Goal: Task Accomplishment & Management: Use online tool/utility

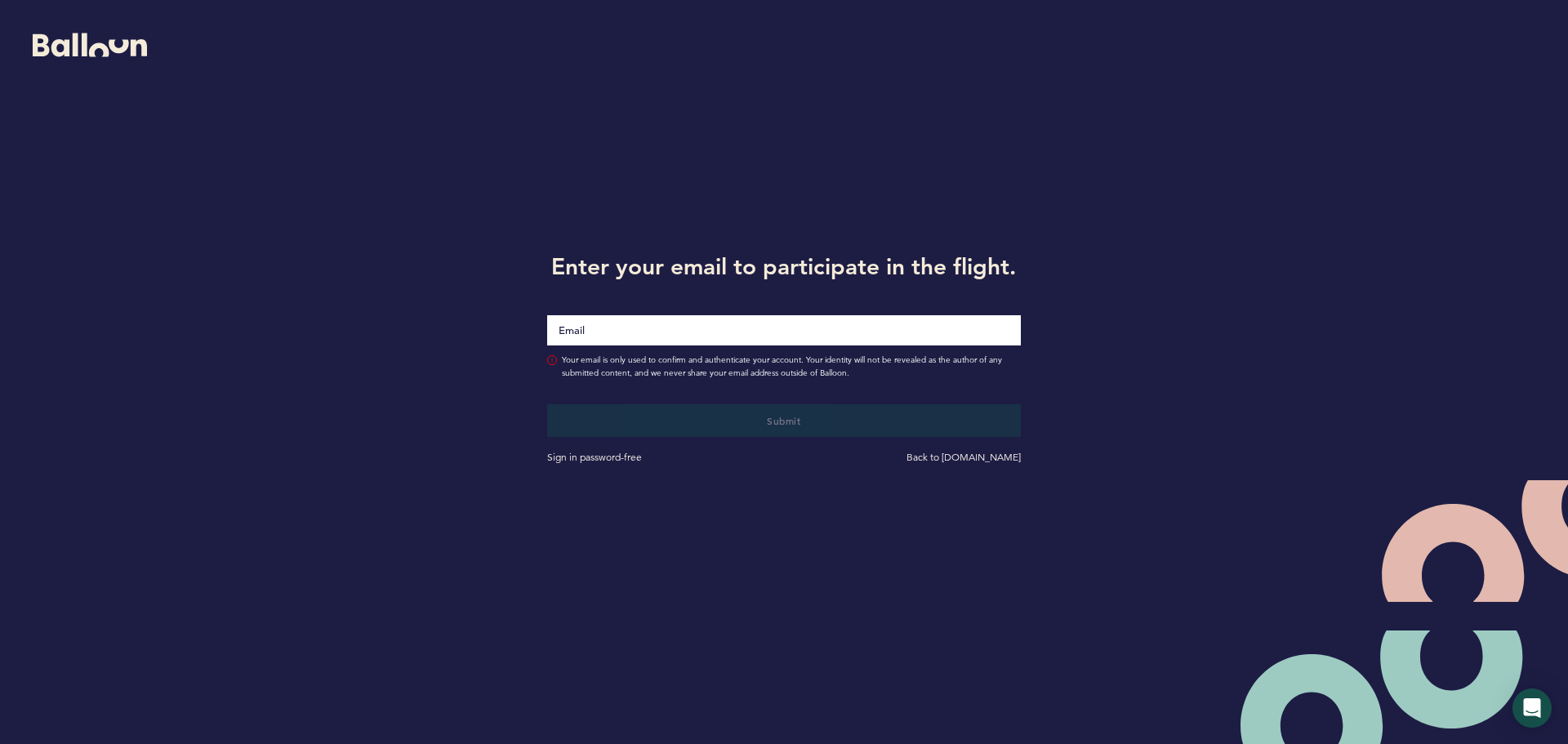
type input "[EMAIL_ADDRESS][DOMAIN_NAME]"
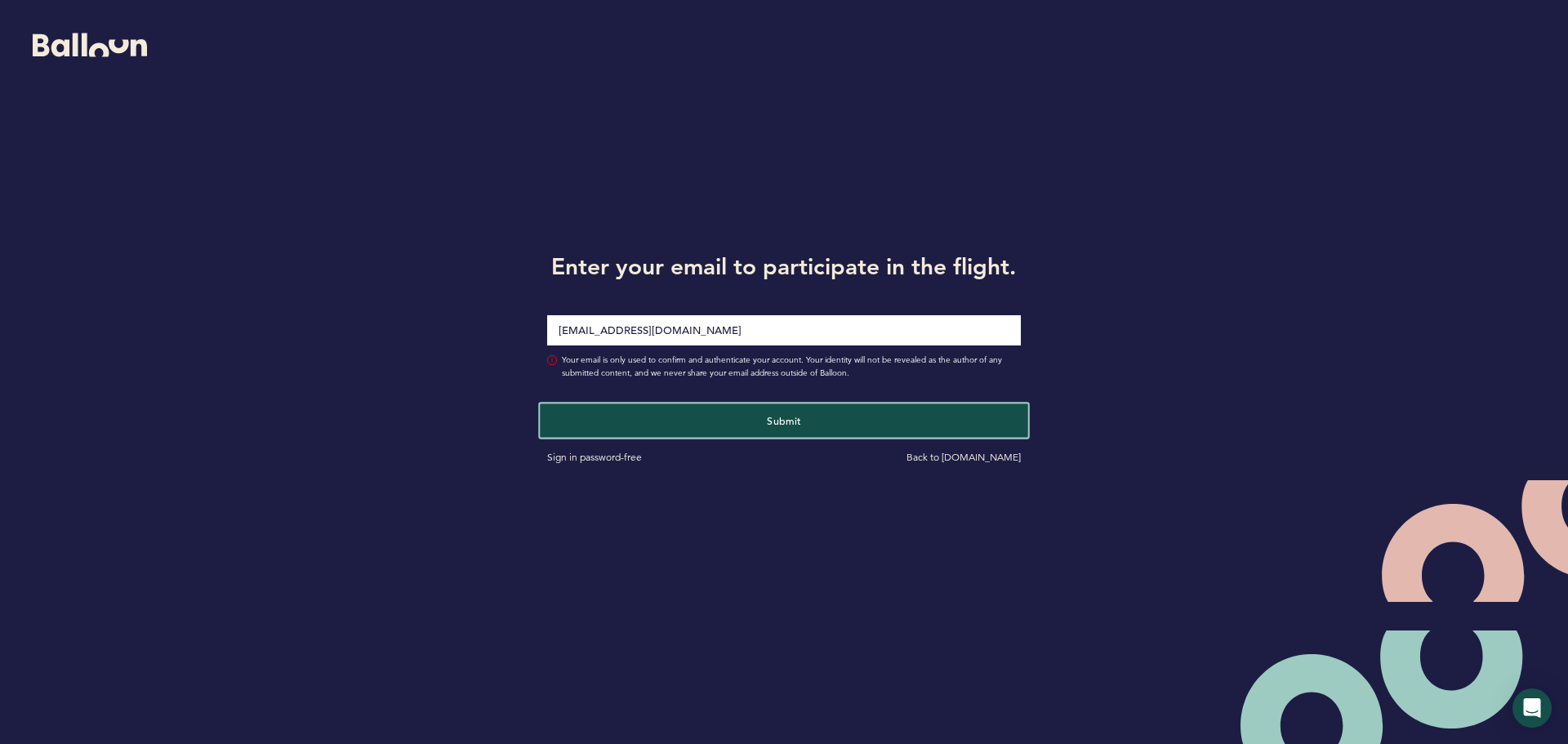
click at [686, 425] on button "Submit" at bounding box center [784, 420] width 487 height 34
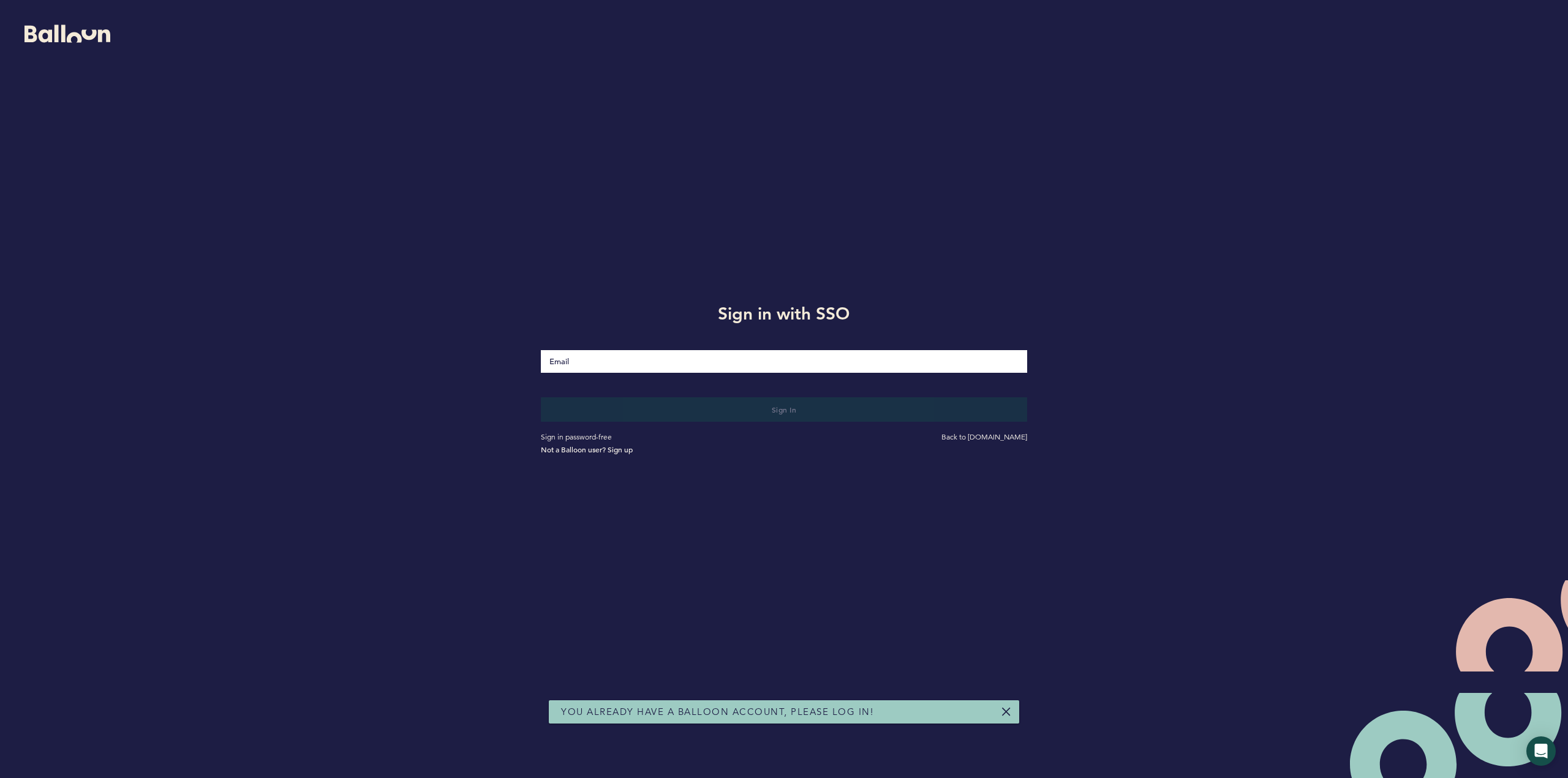
click at [594, 358] on input "Email" at bounding box center [783, 362] width 486 height 23
type input "[EMAIL_ADDRESS][DOMAIN_NAME]"
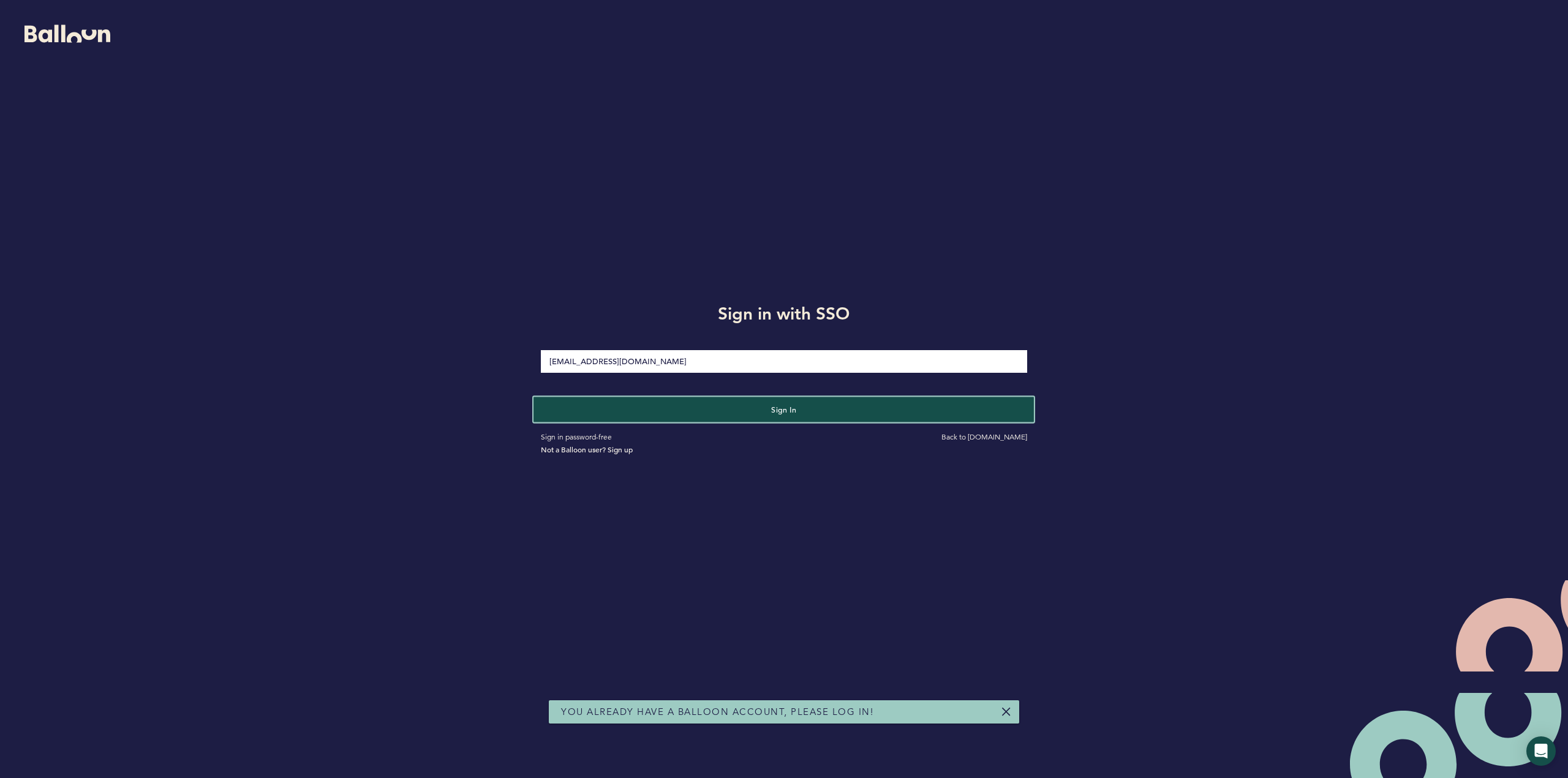
click at [636, 414] on button "Sign in" at bounding box center [783, 409] width 501 height 25
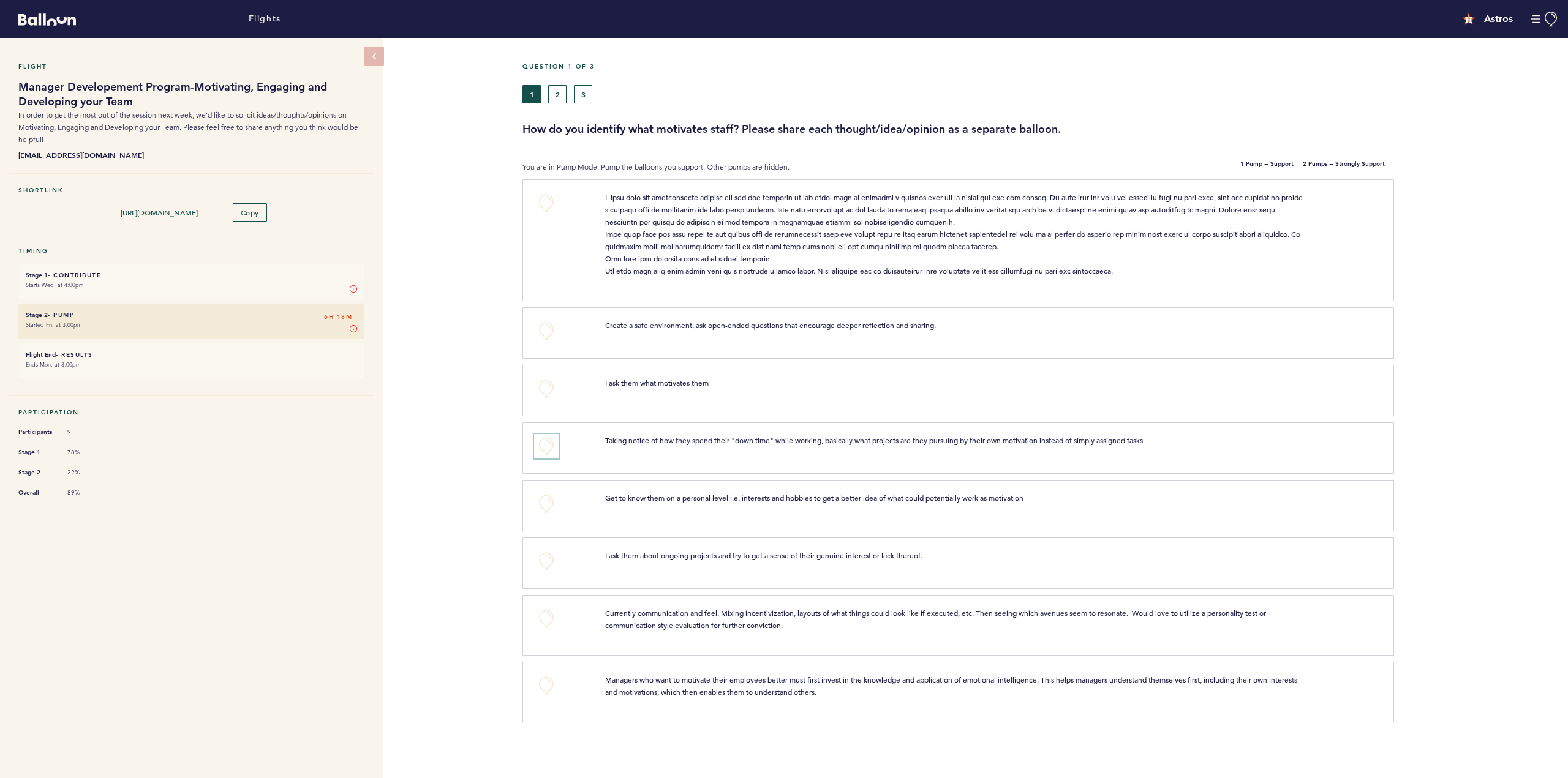
click at [540, 445] on button "+0" at bounding box center [546, 447] width 25 height 25
click at [542, 507] on button "+0" at bounding box center [546, 504] width 25 height 25
click at [545, 553] on button "+0" at bounding box center [546, 561] width 25 height 25
click at [545, 553] on span "+1" at bounding box center [546, 560] width 9 height 12
click at [563, 100] on button "2" at bounding box center [557, 94] width 19 height 19
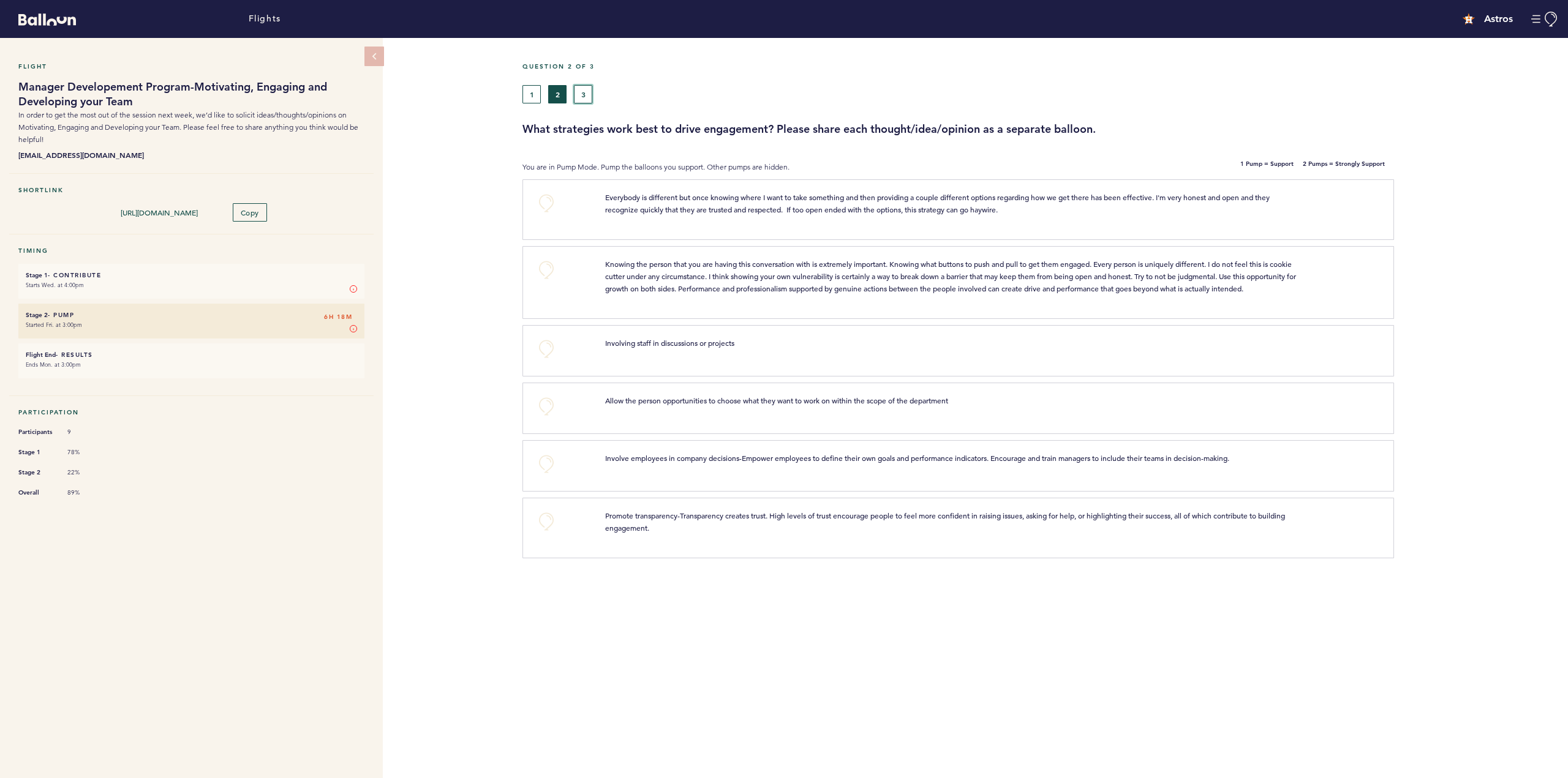
click at [581, 91] on button "3" at bounding box center [583, 94] width 19 height 19
